Goal: Navigation & Orientation: Go to known website

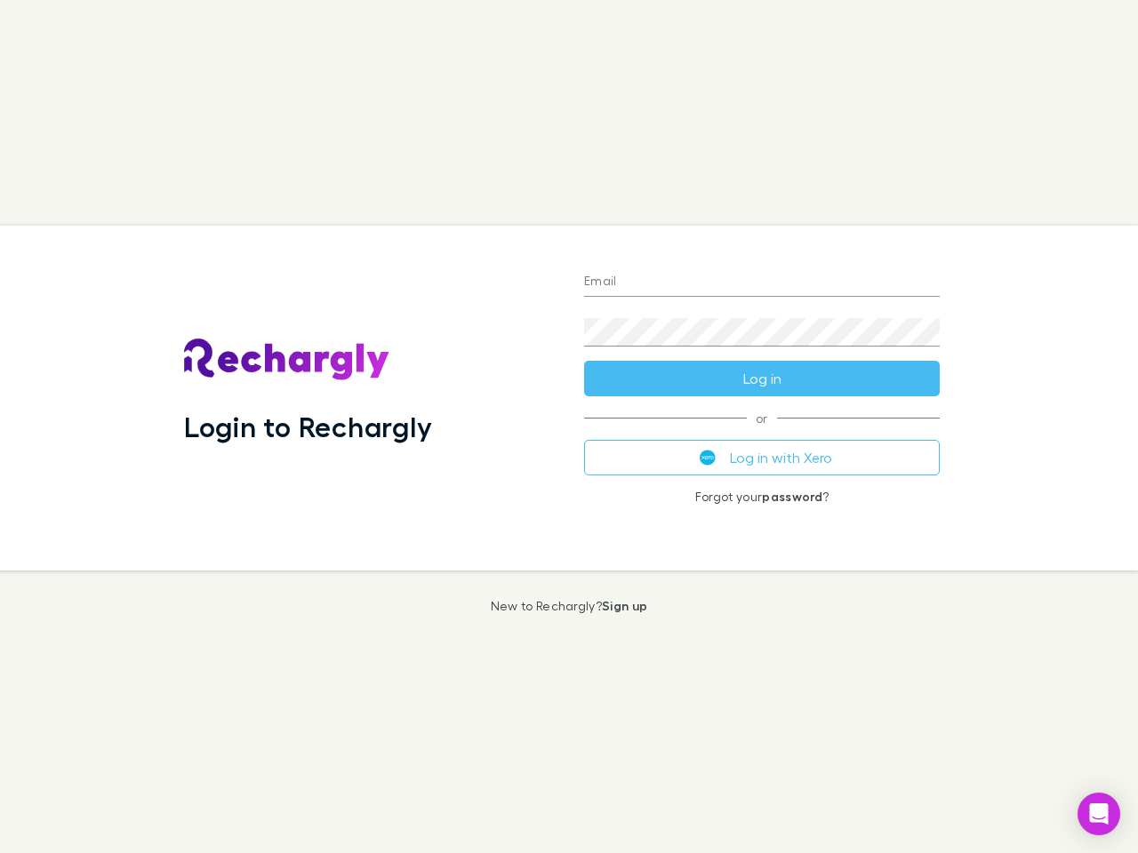
click at [569, 427] on div "Login to Rechargly" at bounding box center [370, 398] width 400 height 345
click at [762, 283] on input "Email" at bounding box center [762, 282] width 356 height 28
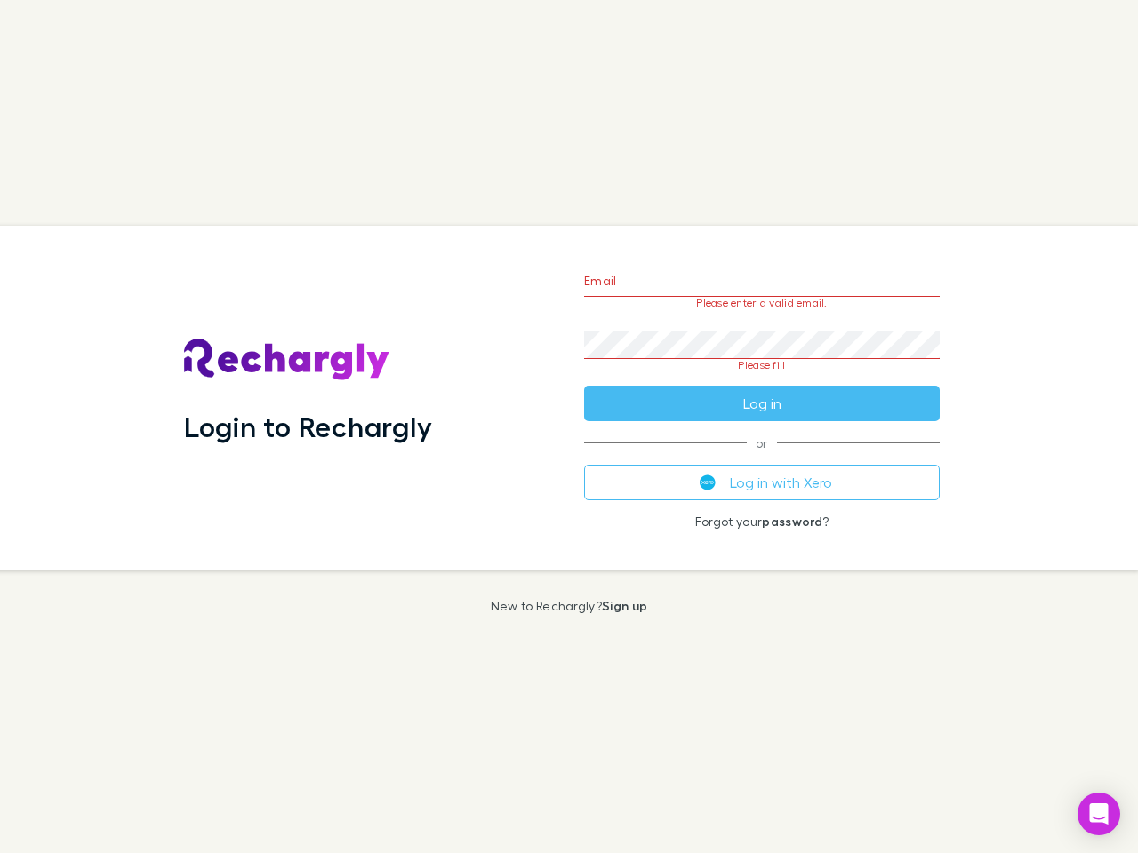
click at [762, 379] on form "Email Please enter a valid email. Password Please fill Log in" at bounding box center [762, 337] width 356 height 167
click at [762, 458] on div "Email Please enter a valid email. Password Please fill Log in or Log in with Xe…" at bounding box center [762, 398] width 384 height 345
click at [1099, 814] on icon "Open Intercom Messenger" at bounding box center [1099, 814] width 19 height 21
